Goal: Find specific page/section: Find specific page/section

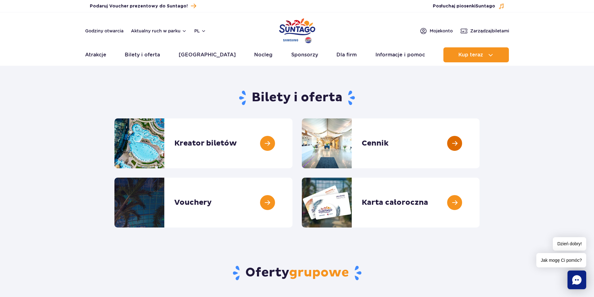
click at [480, 141] on link at bounding box center [480, 144] width 0 height 50
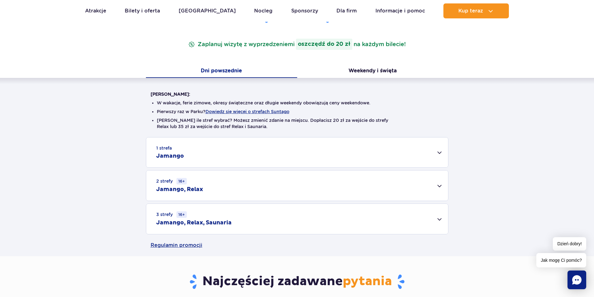
click at [219, 156] on div "1 strefa Jamango" at bounding box center [297, 153] width 302 height 30
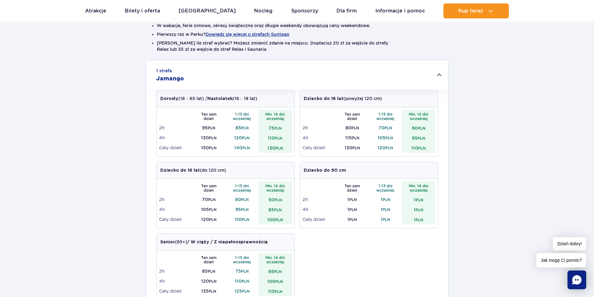
scroll to position [62, 0]
